Goal: Use online tool/utility: Use online tool/utility

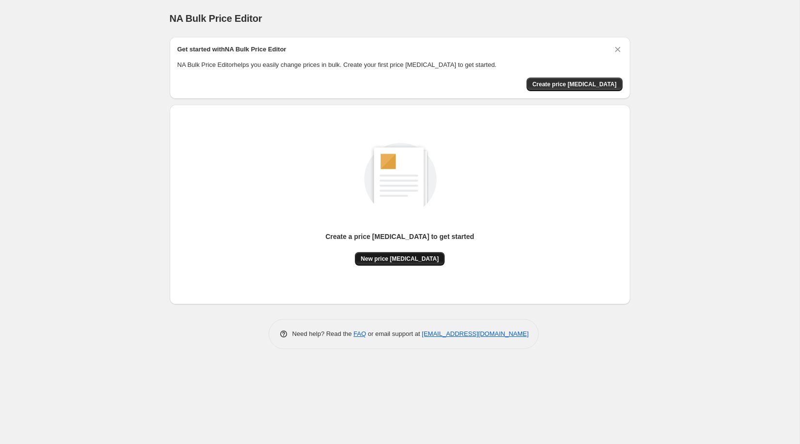
click at [386, 256] on span "New price [MEDICAL_DATA]" at bounding box center [400, 259] width 78 height 8
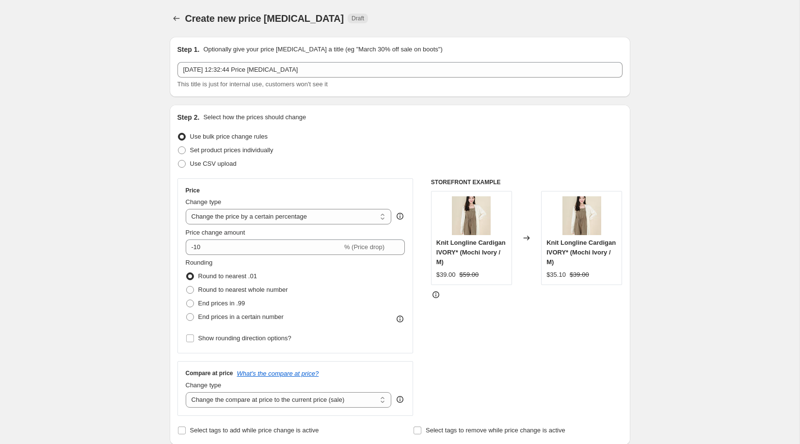
click at [257, 207] on div "Change type" at bounding box center [289, 202] width 206 height 10
click at [253, 212] on select "Change the price to a certain amount Change the price by a certain amount Chang…" at bounding box center [289, 217] width 206 height 16
click at [207, 222] on select "Change the price to a certain amount Change the price by a certain amount Chang…" at bounding box center [289, 217] width 206 height 16
select select "no_change"
click at [186, 209] on select "Change the price to a certain amount Change the price by a certain amount Chang…" at bounding box center [289, 217] width 206 height 16
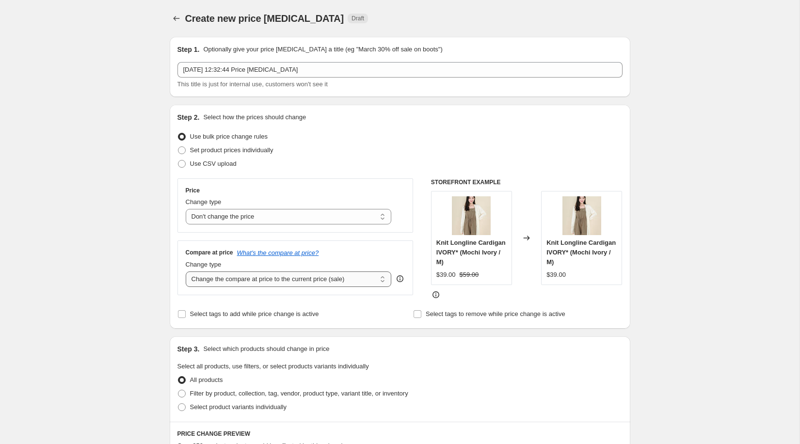
click at [280, 277] on select "Change the compare at price to the current price (sale) Change the compare at p…" at bounding box center [289, 280] width 206 height 16
select select "remove"
click at [186, 272] on select "Change the compare at price to the current price (sale) Change the compare at p…" at bounding box center [289, 280] width 206 height 16
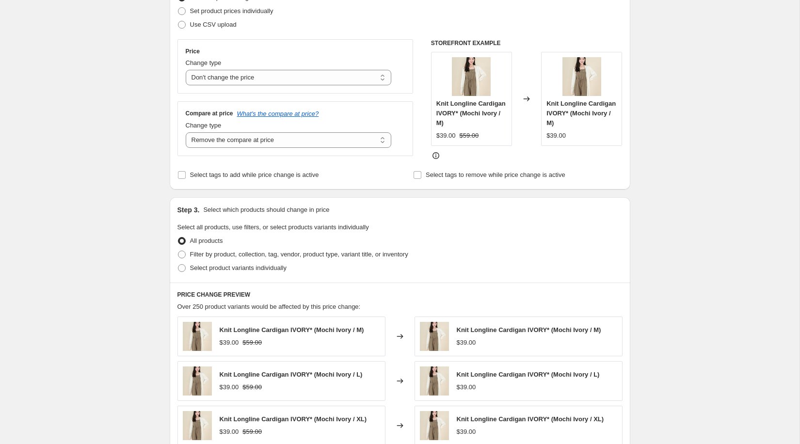
scroll to position [406, 0]
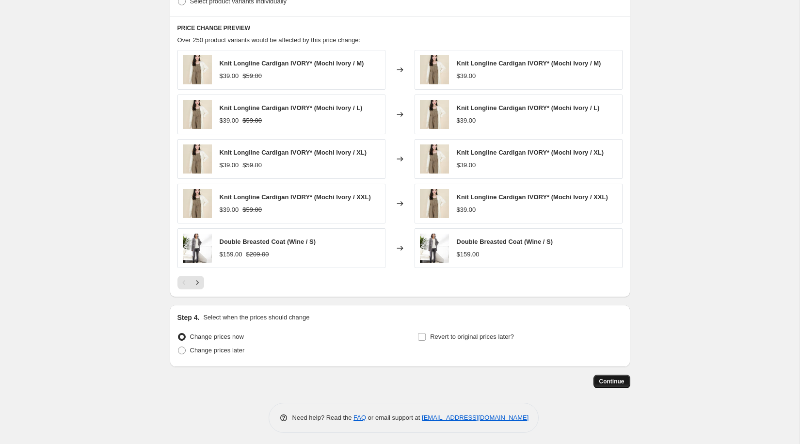
click at [613, 375] on button "Continue" at bounding box center [612, 382] width 37 height 14
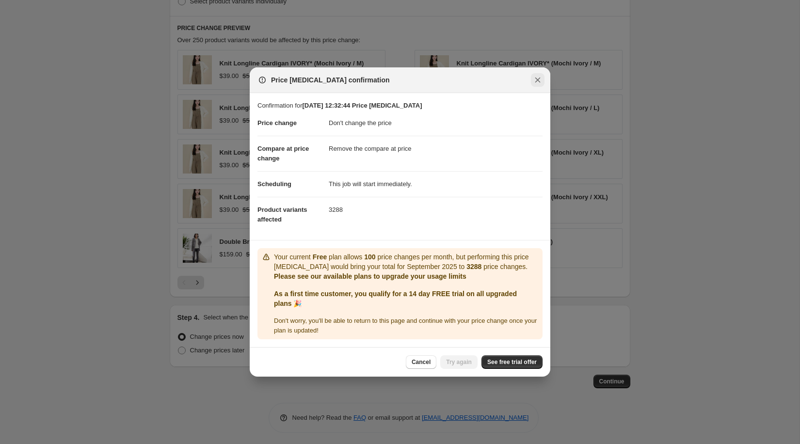
click at [540, 77] on icon "Close" at bounding box center [538, 80] width 10 height 10
